Goal: Information Seeking & Learning: Learn about a topic

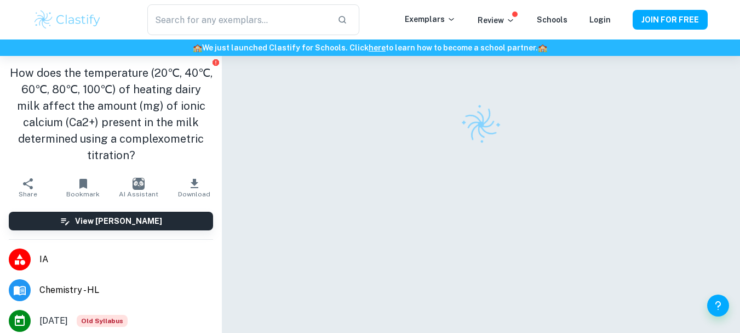
checkbox input "true"
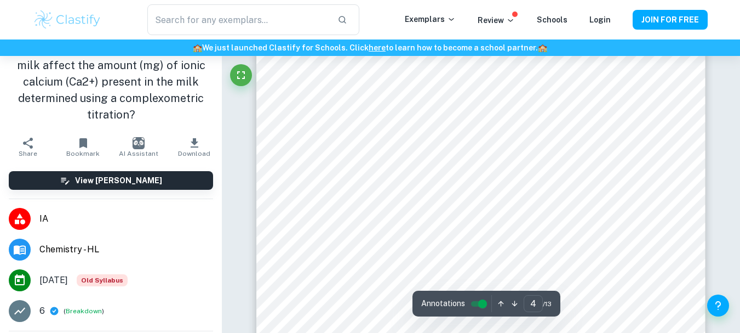
scroll to position [2089, 0]
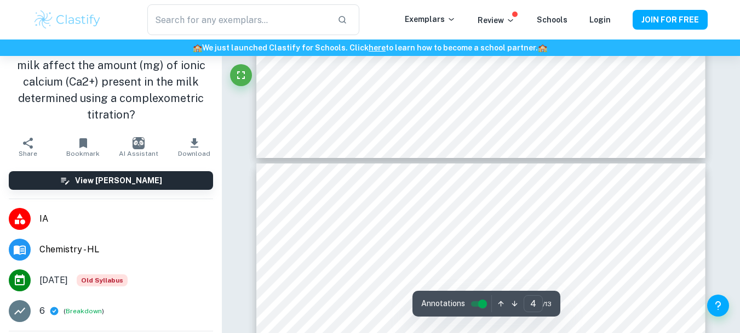
type input "5"
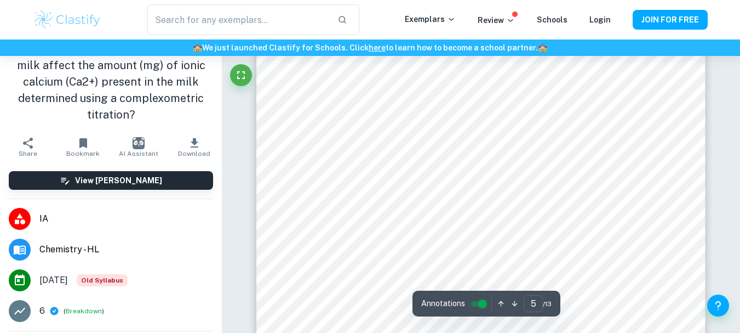
scroll to position [2581, 0]
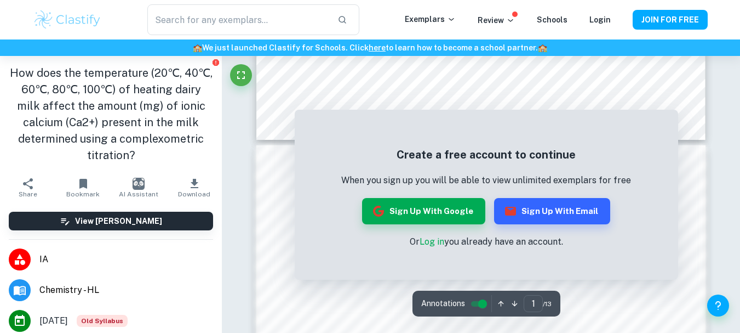
scroll to position [977, 0]
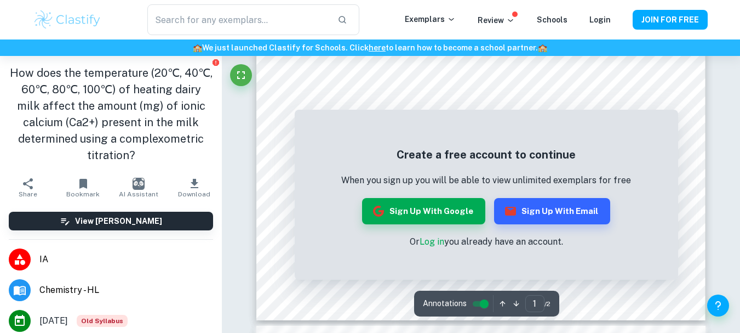
scroll to position [335, 0]
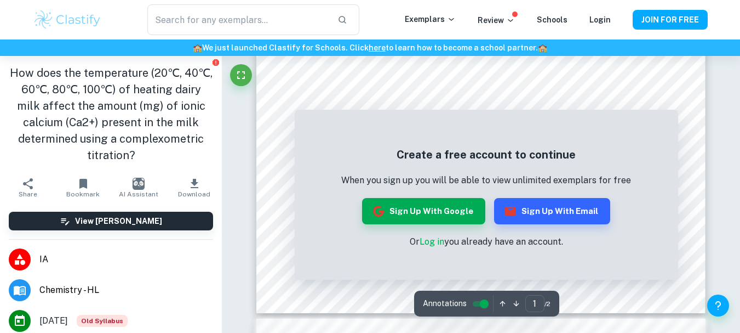
click at [459, 213] on button "Sign up with Google" at bounding box center [423, 211] width 123 height 26
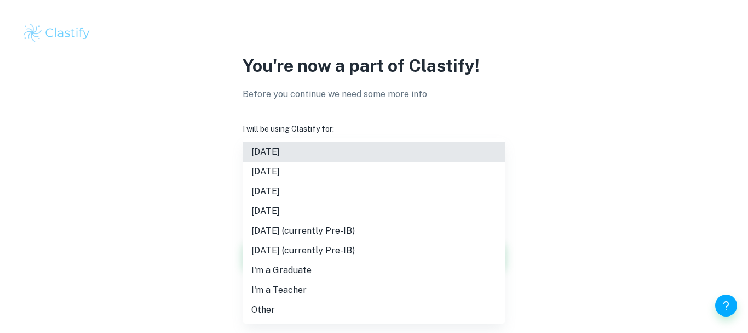
click at [320, 191] on body "We value your privacy We use cookies to enhance your browsing experience, serve…" at bounding box center [374, 166] width 748 height 333
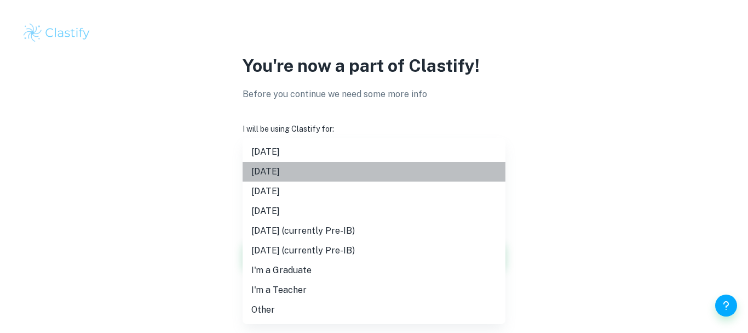
click at [341, 169] on li "November 2025" at bounding box center [374, 172] width 263 height 20
type input "N25"
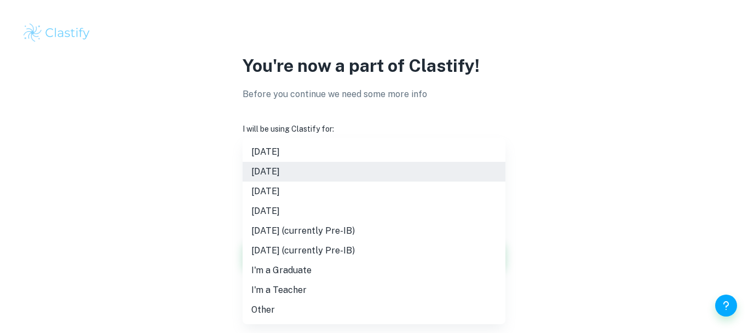
click at [350, 184] on body "We value your privacy We use cookies to enhance your browsing experience, serve…" at bounding box center [374, 166] width 748 height 333
click at [215, 191] on div at bounding box center [374, 166] width 748 height 333
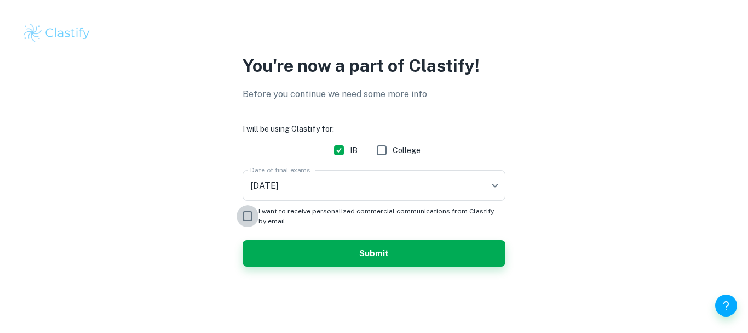
click at [249, 215] on input "I want to receive personalized commercial communications from Clastify by email." at bounding box center [248, 216] width 22 height 22
checkbox input "true"
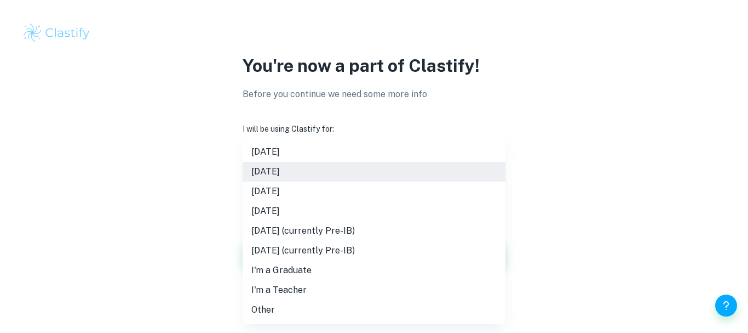
click at [338, 193] on body "We value your privacy We use cookies to enhance your browsing experience, serve…" at bounding box center [374, 166] width 748 height 333
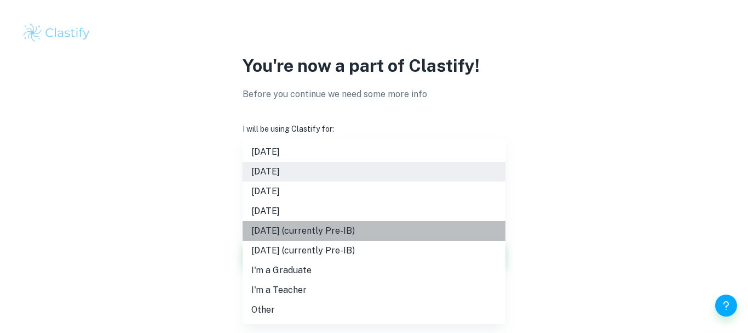
click at [317, 230] on li "May 2027 (currently Pre-IB)" at bounding box center [374, 231] width 263 height 20
type input "M27"
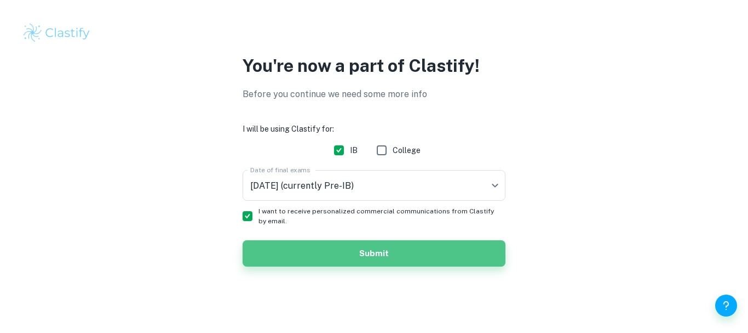
click at [368, 254] on button "Submit" at bounding box center [374, 253] width 263 height 26
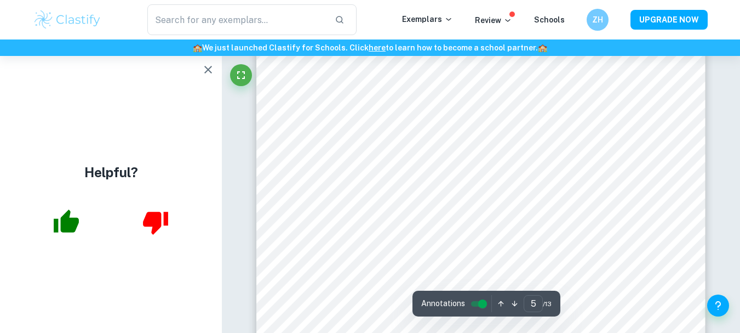
scroll to position [2798, 0]
click at [64, 218] on icon "button" at bounding box center [66, 220] width 25 height 23
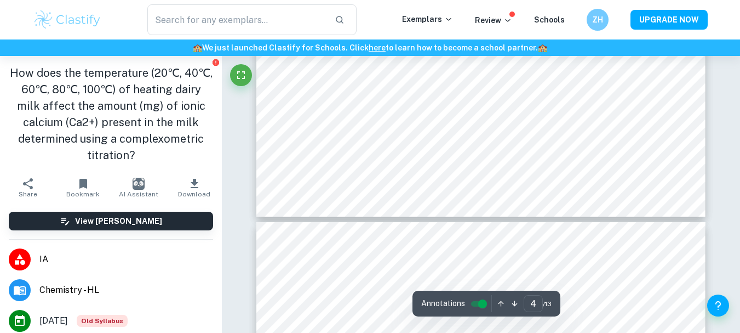
scroll to position [2334, 0]
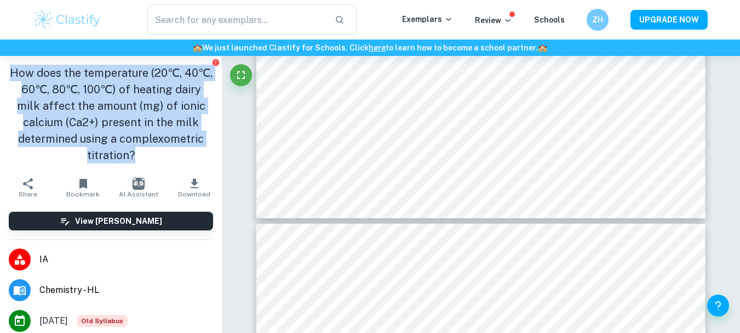
drag, startPoint x: 22, startPoint y: 73, endPoint x: 189, endPoint y: 151, distance: 183.6
click at [189, 151] on h1 "How does the temperature (20℃, 40℃, 60℃, 80℃, 100℃) of heating dairy milk affec…" at bounding box center [111, 114] width 204 height 99
copy h1 "How does the temperature (20℃, 40℃, 60℃, 80℃, 100℃) of heating dairy milk affec…"
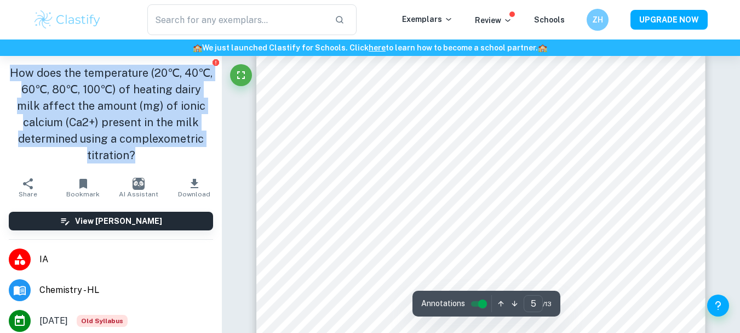
scroll to position [2511, 0]
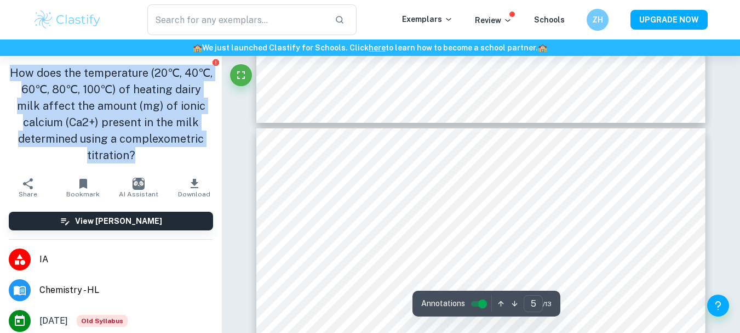
type input "4"
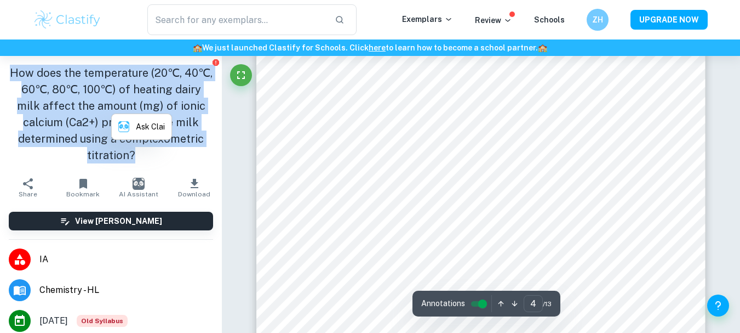
scroll to position [2070, 0]
click at [473, 301] on input "controlled" at bounding box center [482, 303] width 39 height 13
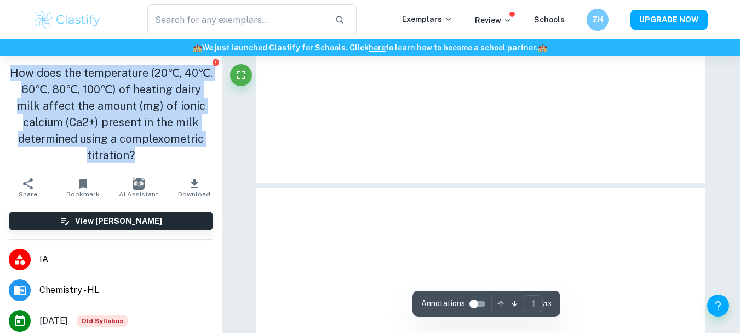
type input "4"
click at [476, 305] on input "controlled" at bounding box center [473, 303] width 39 height 13
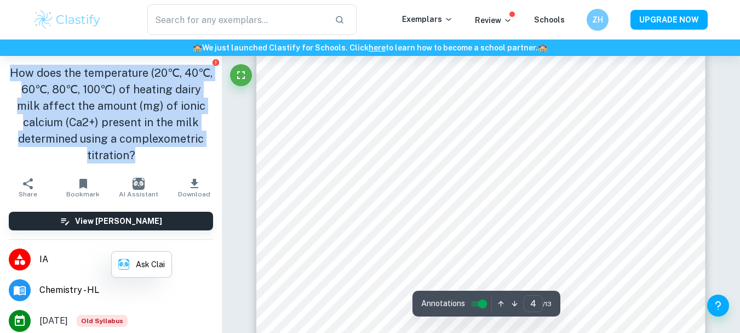
scroll to position [1986, 0]
click at [191, 182] on icon "button" at bounding box center [195, 183] width 8 height 9
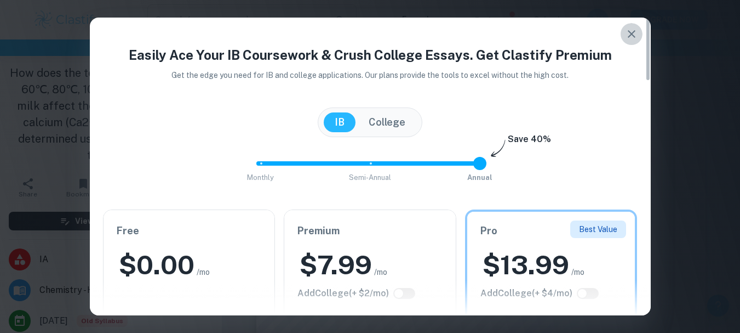
click at [633, 37] on icon "button" at bounding box center [631, 33] width 13 height 13
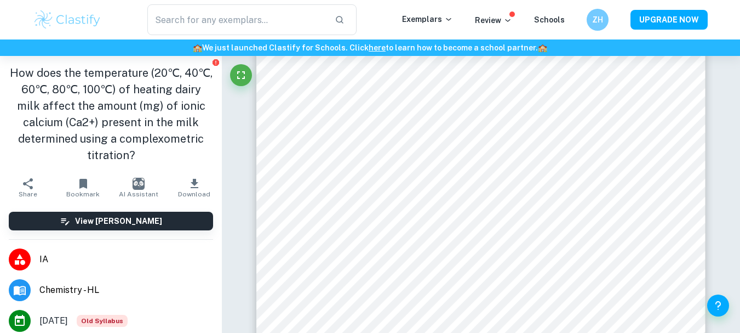
click at [633, 37] on div "​ Exemplars Review Schools ZH UPGRADE NOW" at bounding box center [370, 19] width 740 height 39
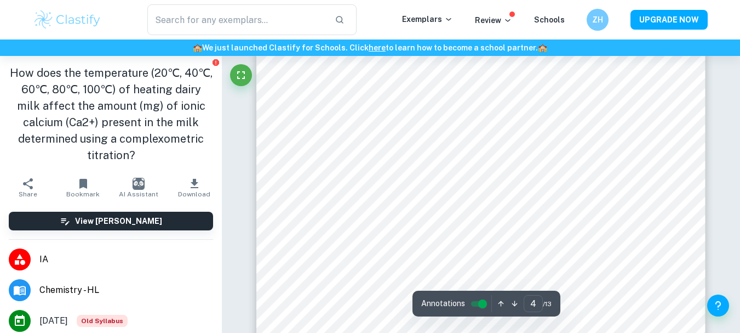
scroll to position [2009, 0]
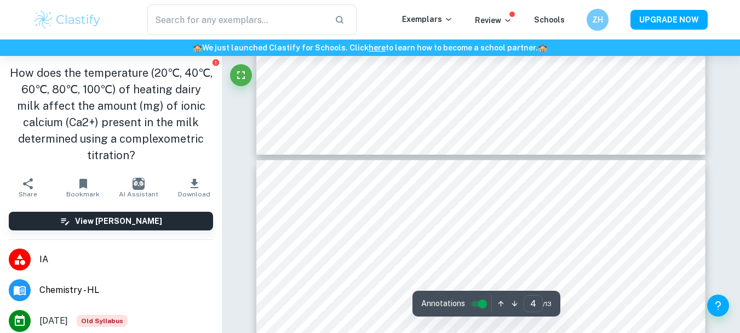
type input "5"
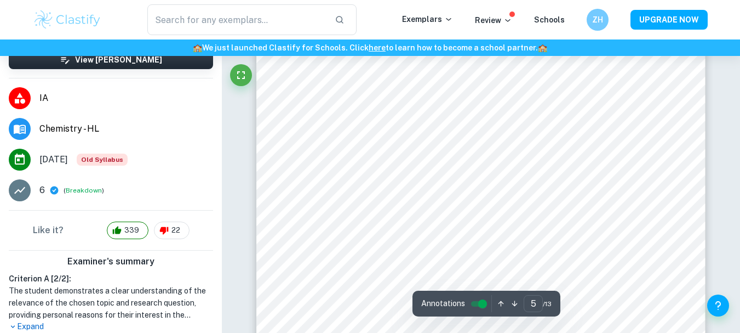
scroll to position [0, 0]
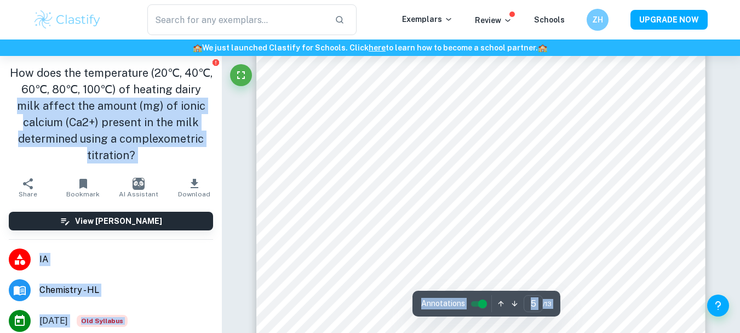
click at [150, 130] on h1 "How does the temperature (20℃, 40℃, 60℃, 80℃, 100℃) of heating dairy milk affec…" at bounding box center [111, 114] width 204 height 99
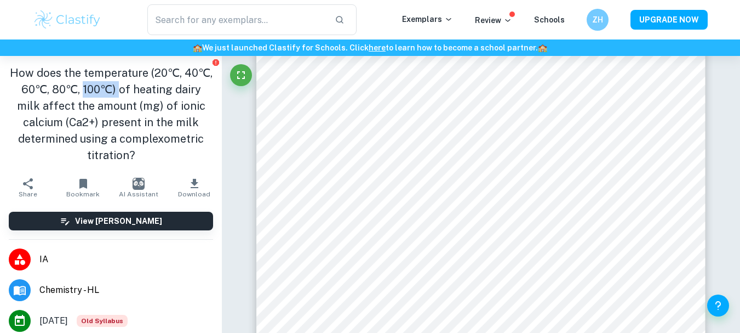
drag, startPoint x: 110, startPoint y: 93, endPoint x: 145, endPoint y: 89, distance: 35.3
click at [145, 89] on h1 "How does the temperature (20℃, 40℃, 60℃, 80℃, 100℃) of heating dairy milk affec…" at bounding box center [111, 114] width 204 height 99
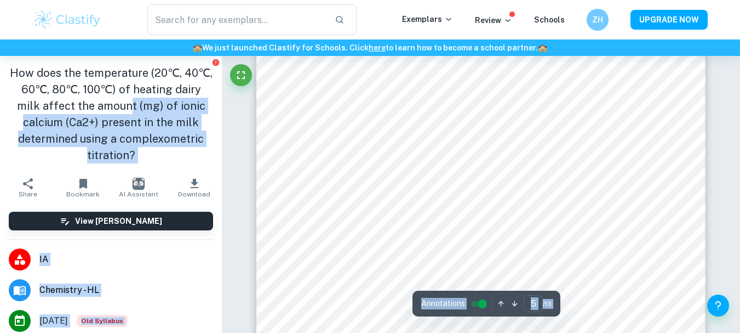
click at [479, 302] on input "controlled" at bounding box center [482, 303] width 39 height 13
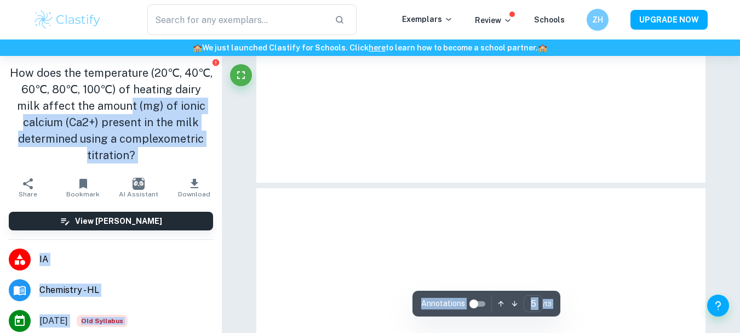
scroll to position [2584, 0]
click at [477, 311] on div "Annotations" at bounding box center [455, 303] width 68 height 17
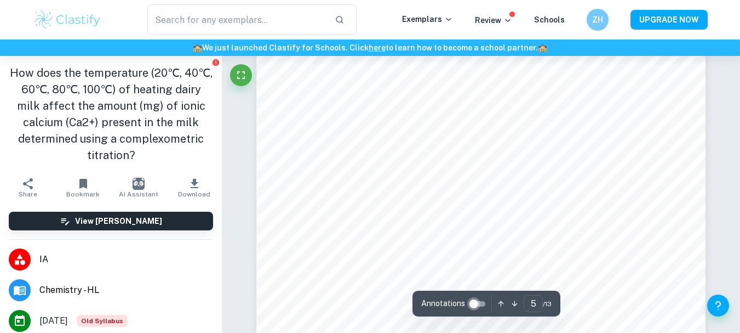
click at [475, 301] on input "controlled" at bounding box center [473, 303] width 39 height 13
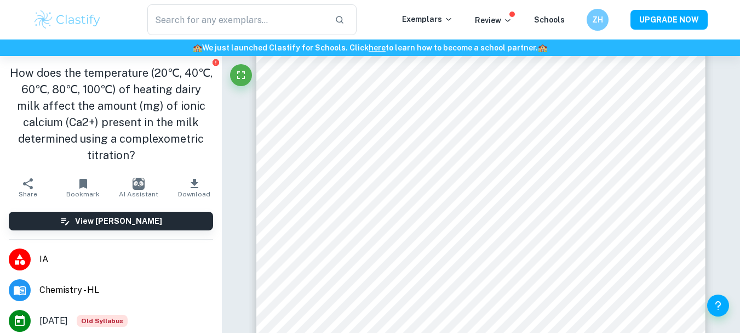
click at [191, 182] on icon "button" at bounding box center [195, 183] width 8 height 9
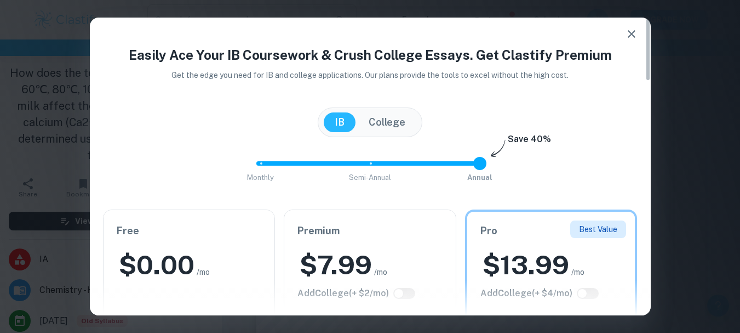
click at [209, 280] on div at bounding box center [370, 297] width 561 height 35
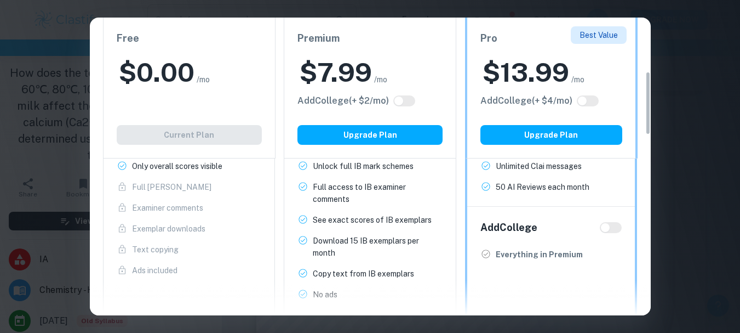
scroll to position [251, 0]
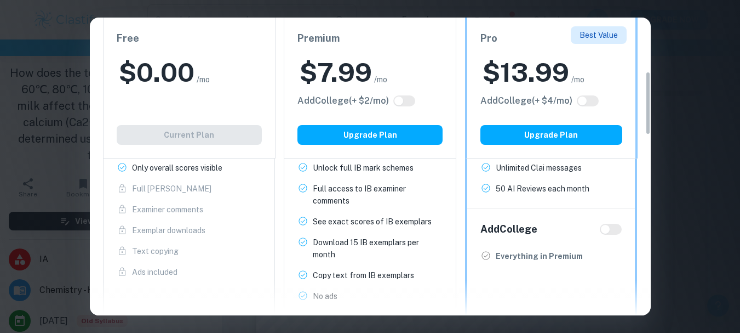
click at [659, 188] on div "Easily Ace Your IB Coursework & Crush College Essays. Get Clastify Premium Get …" at bounding box center [370, 166] width 740 height 333
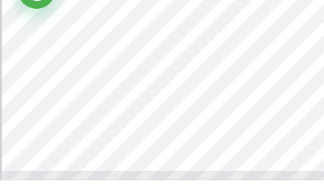
scroll to position [1301, 0]
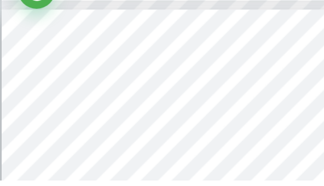
type input "4"
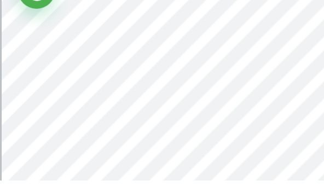
scroll to position [1410, 0]
